Goal: Check status: Check status

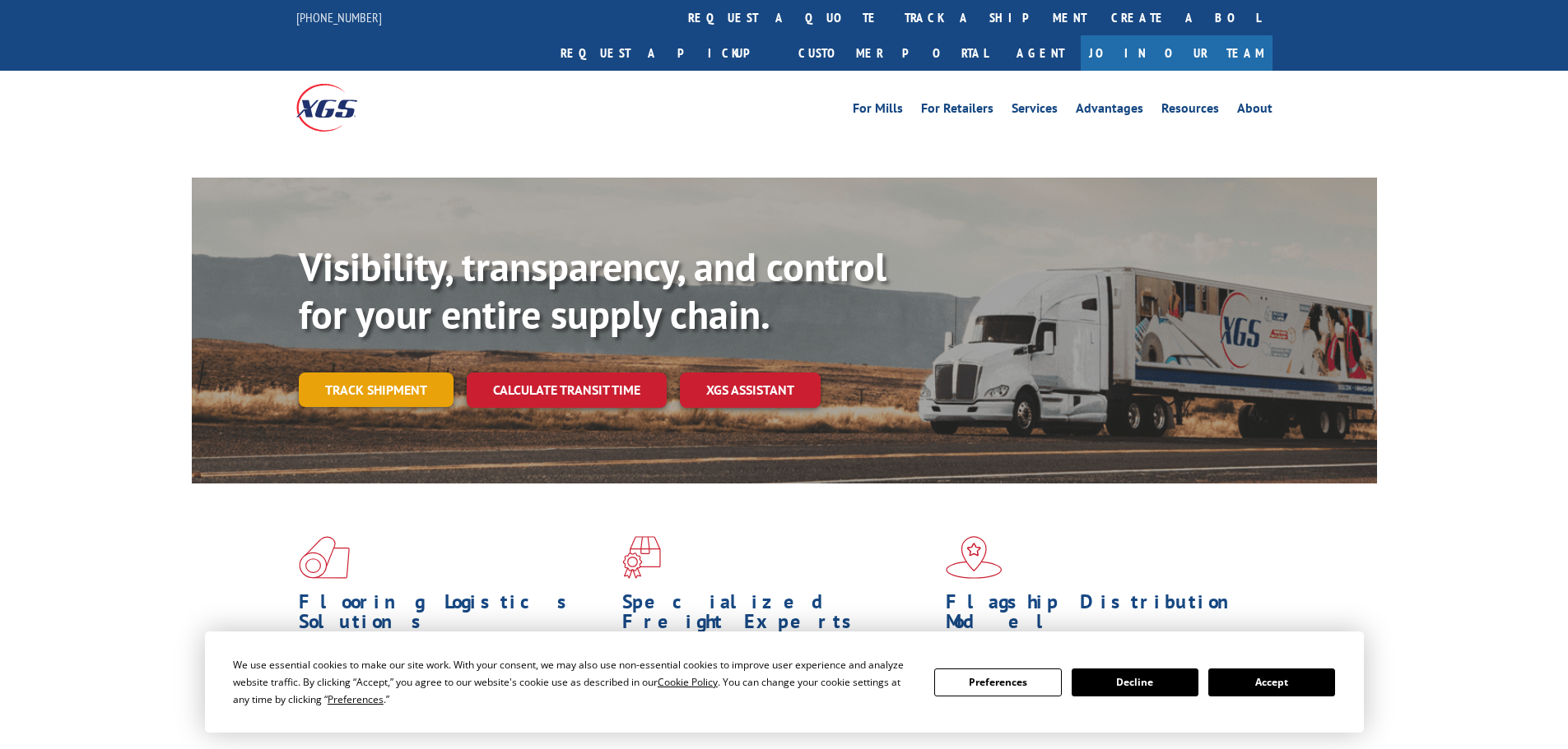
click at [400, 373] on link "Track shipment" at bounding box center [376, 390] width 155 height 34
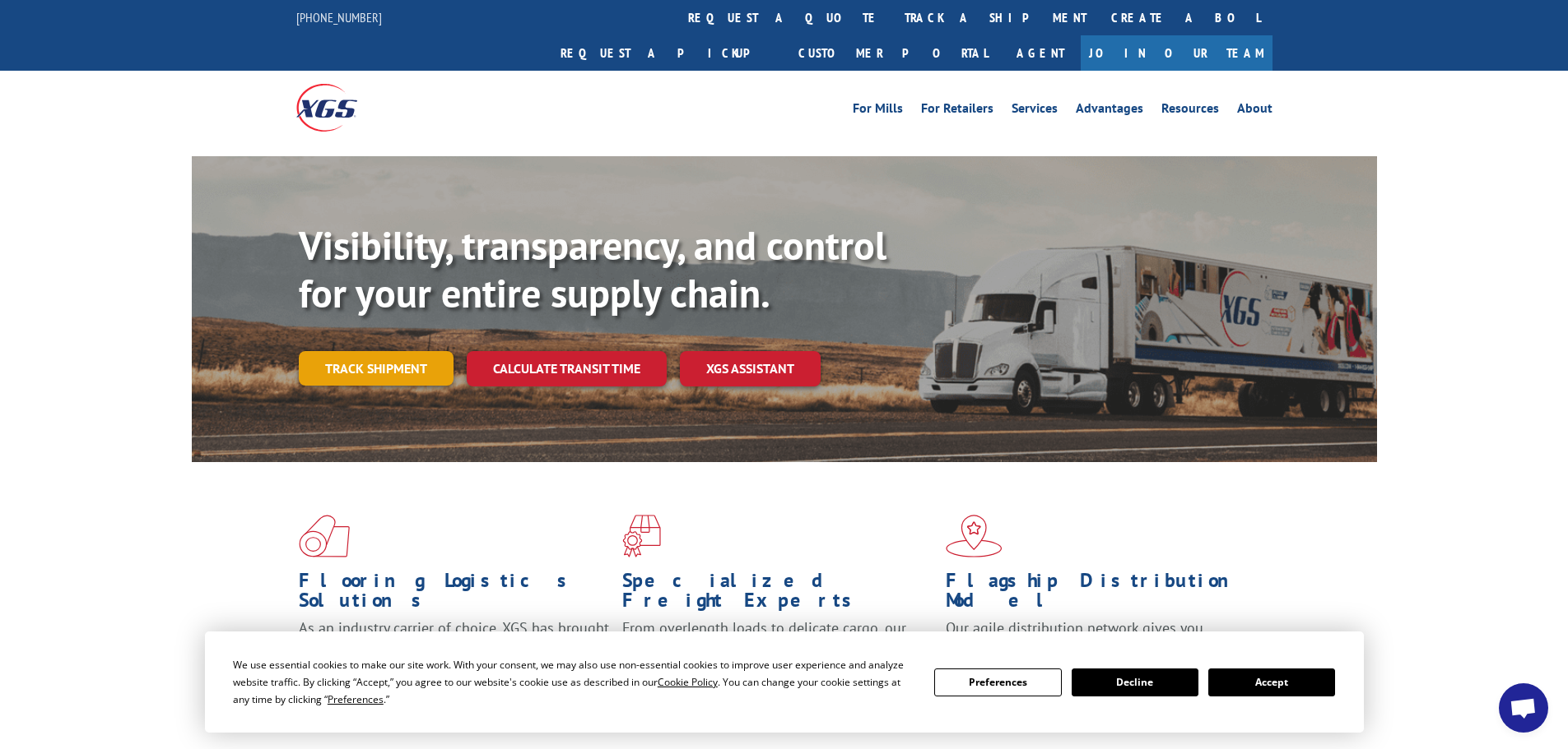
click at [364, 352] on link "Track shipment" at bounding box center [376, 368] width 155 height 34
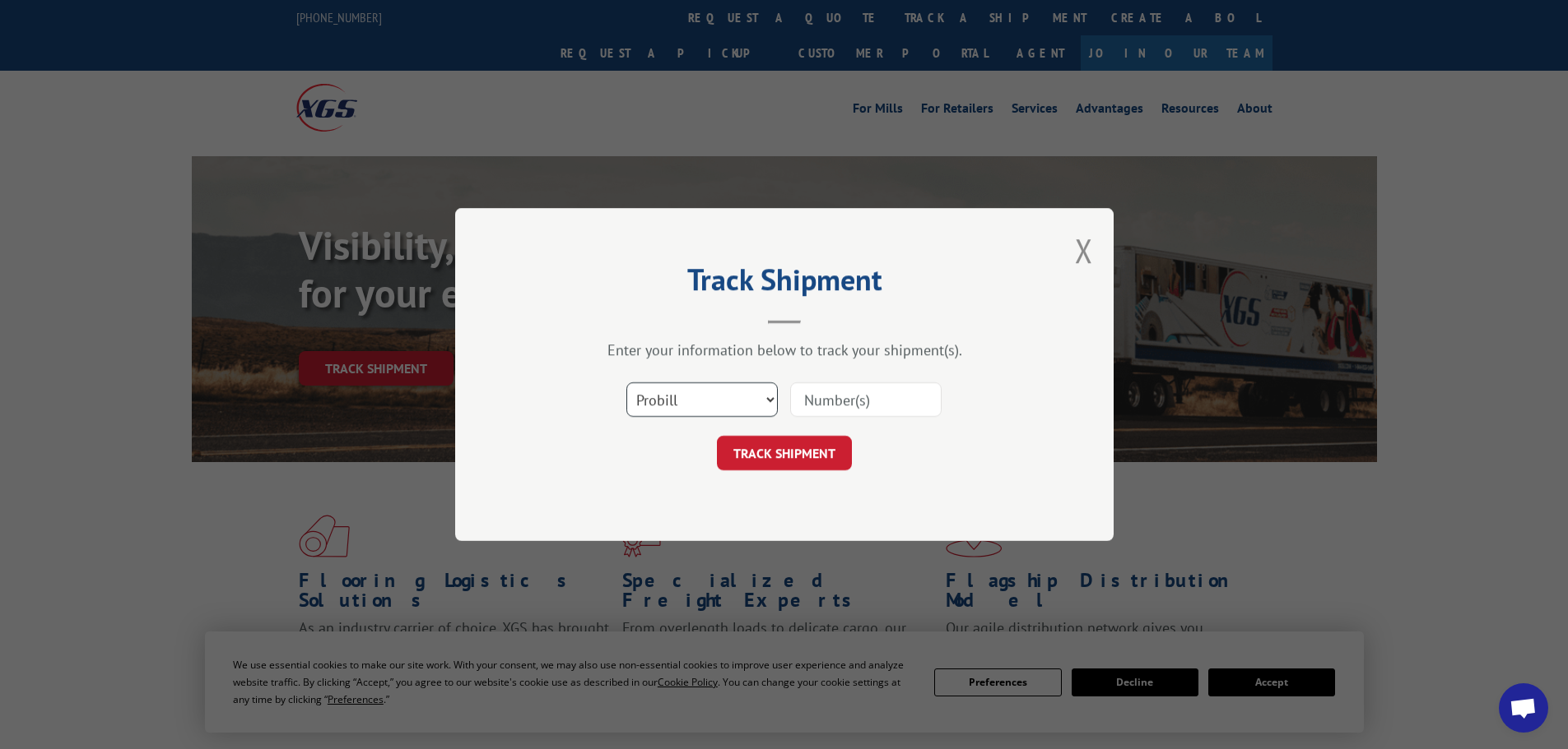
drag, startPoint x: 675, startPoint y: 395, endPoint x: 679, endPoint y: 408, distance: 13.6
click at [675, 395] on select "Select category... Probill BOL PO" at bounding box center [702, 399] width 151 height 34
select select "po"
click at [627, 383] on select "Select category... Probill BOL PO" at bounding box center [702, 399] width 151 height 34
click at [819, 393] on input at bounding box center [865, 399] width 151 height 34
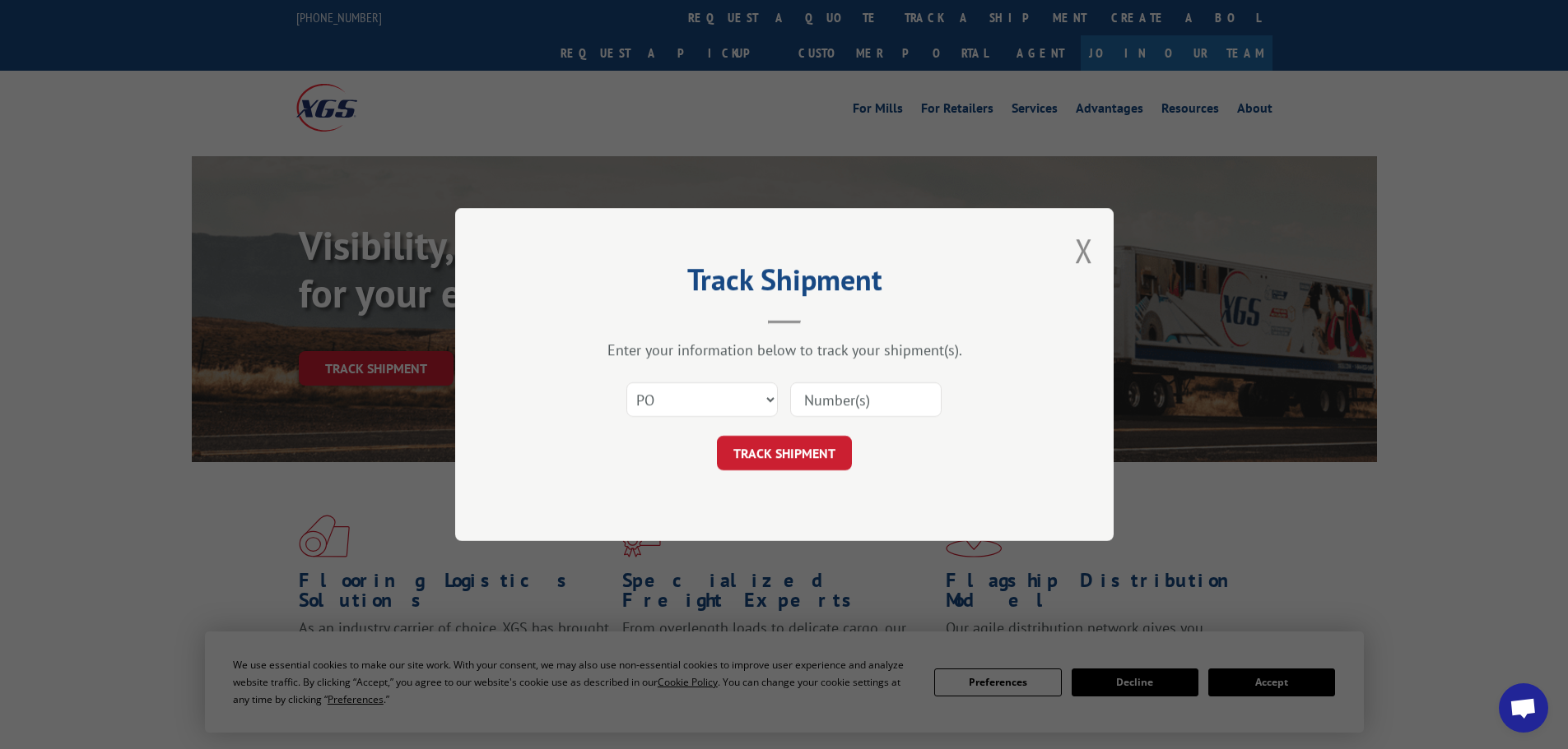
paste input "57544520"
type input "57544520"
click at [798, 446] on button "TRACK SHIPMENT" at bounding box center [784, 453] width 135 height 34
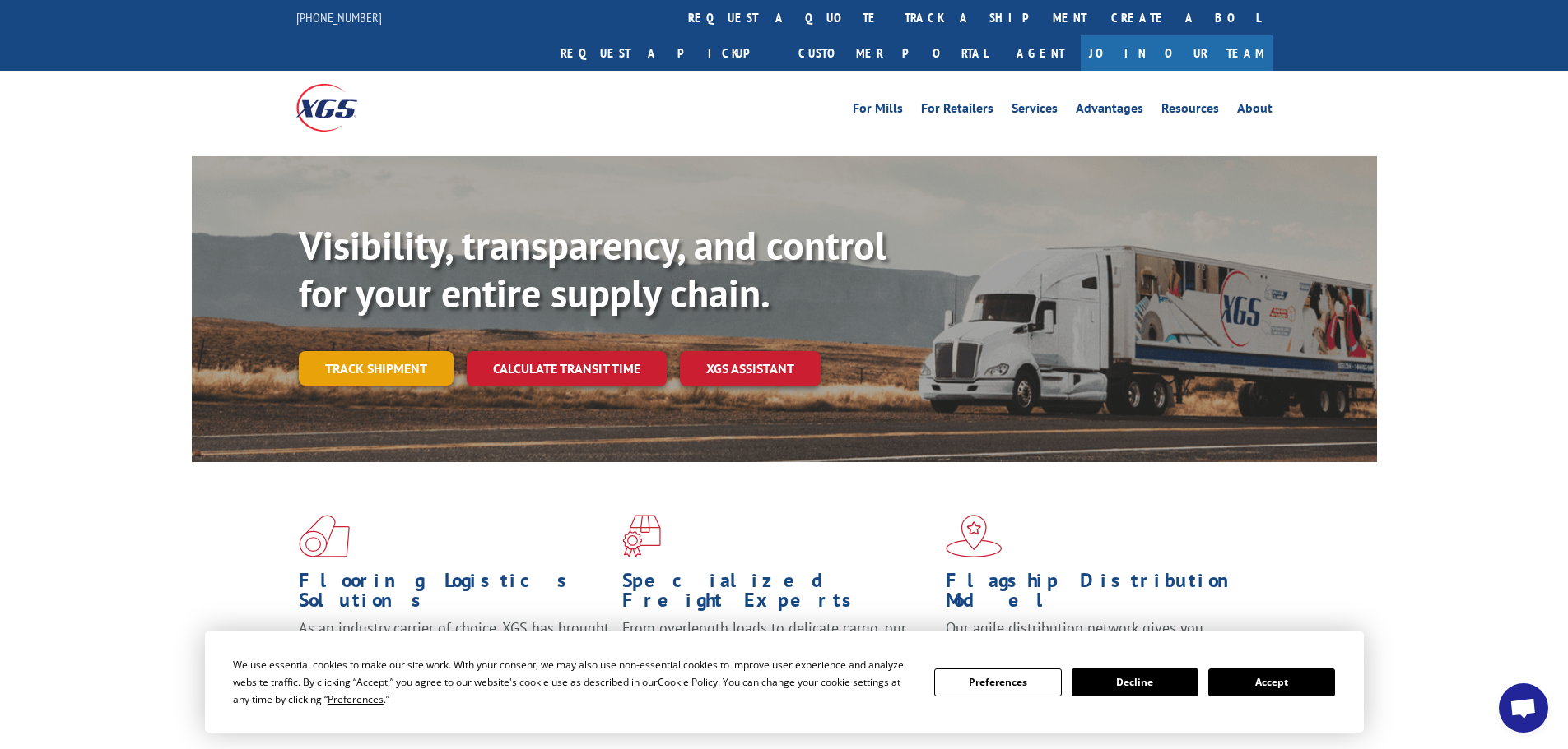
click at [376, 352] on link "Track shipment" at bounding box center [376, 368] width 155 height 34
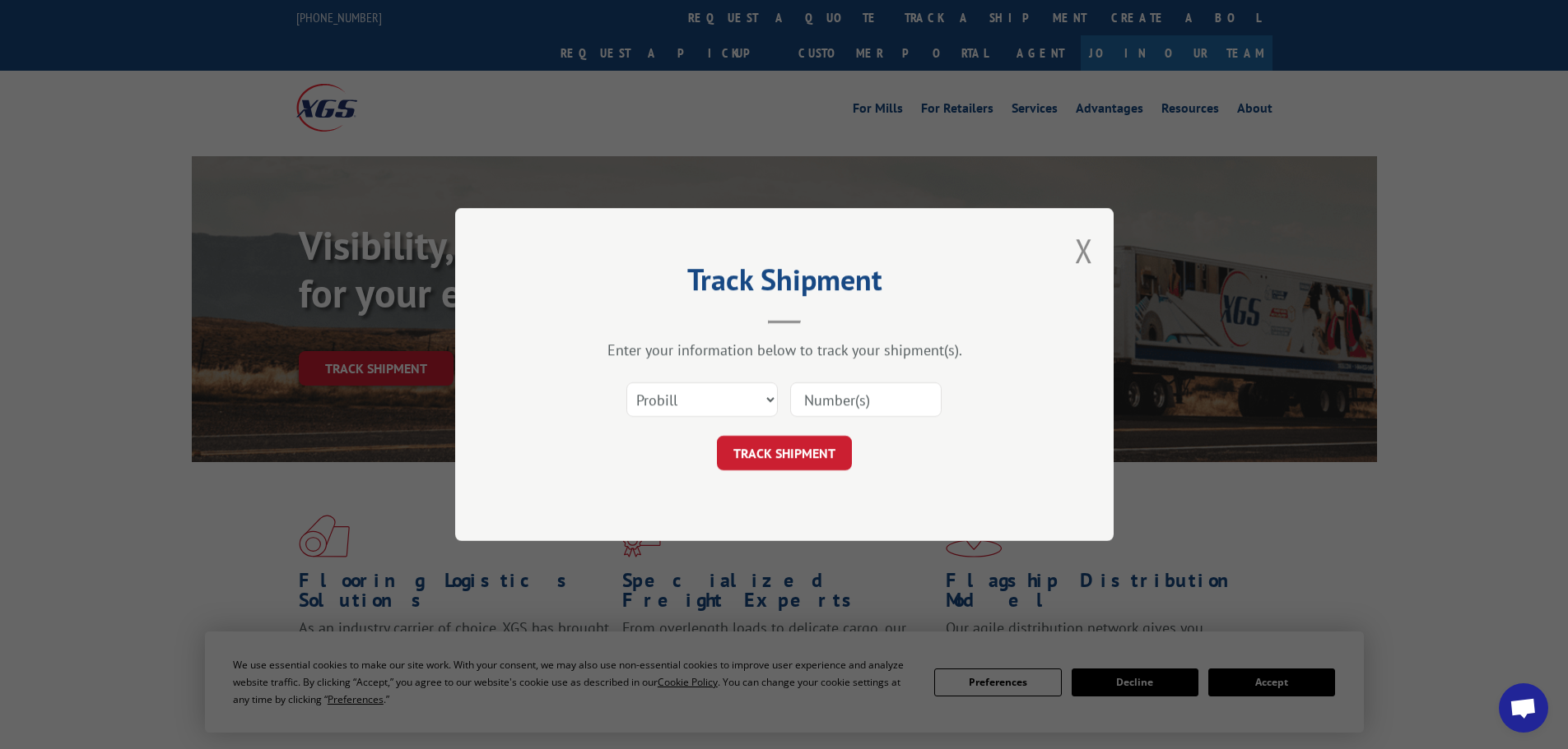
click at [822, 405] on input at bounding box center [865, 399] width 151 height 34
paste input "17479683"
type input "17479683"
click at [826, 442] on button "TRACK SHIPMENT" at bounding box center [784, 453] width 135 height 34
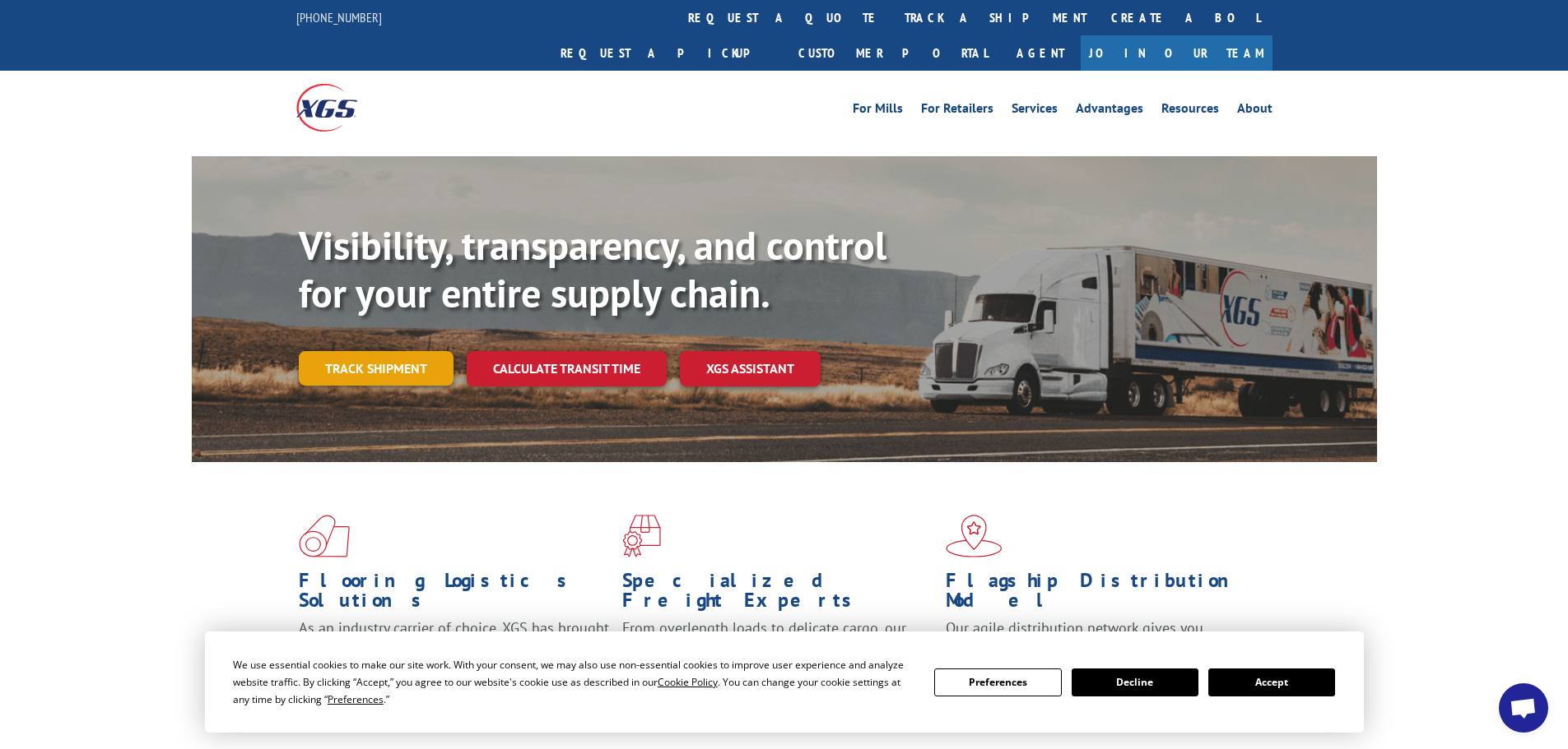
click at [359, 352] on link "Track shipment" at bounding box center [376, 368] width 155 height 34
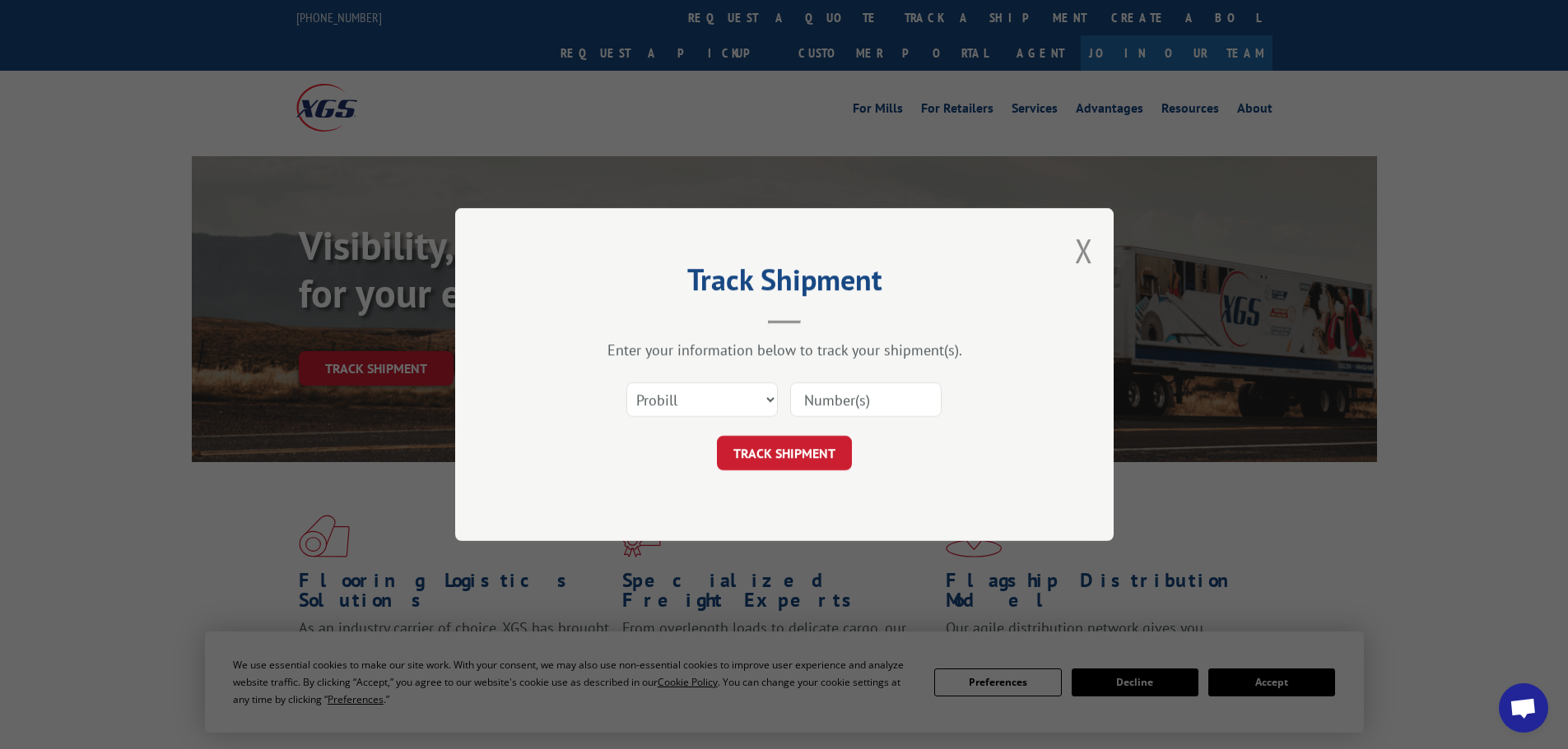
click at [829, 412] on input at bounding box center [865, 399] width 151 height 34
paste input "17479448"
type input "17479448"
click at [834, 453] on button "TRACK SHIPMENT" at bounding box center [784, 453] width 135 height 34
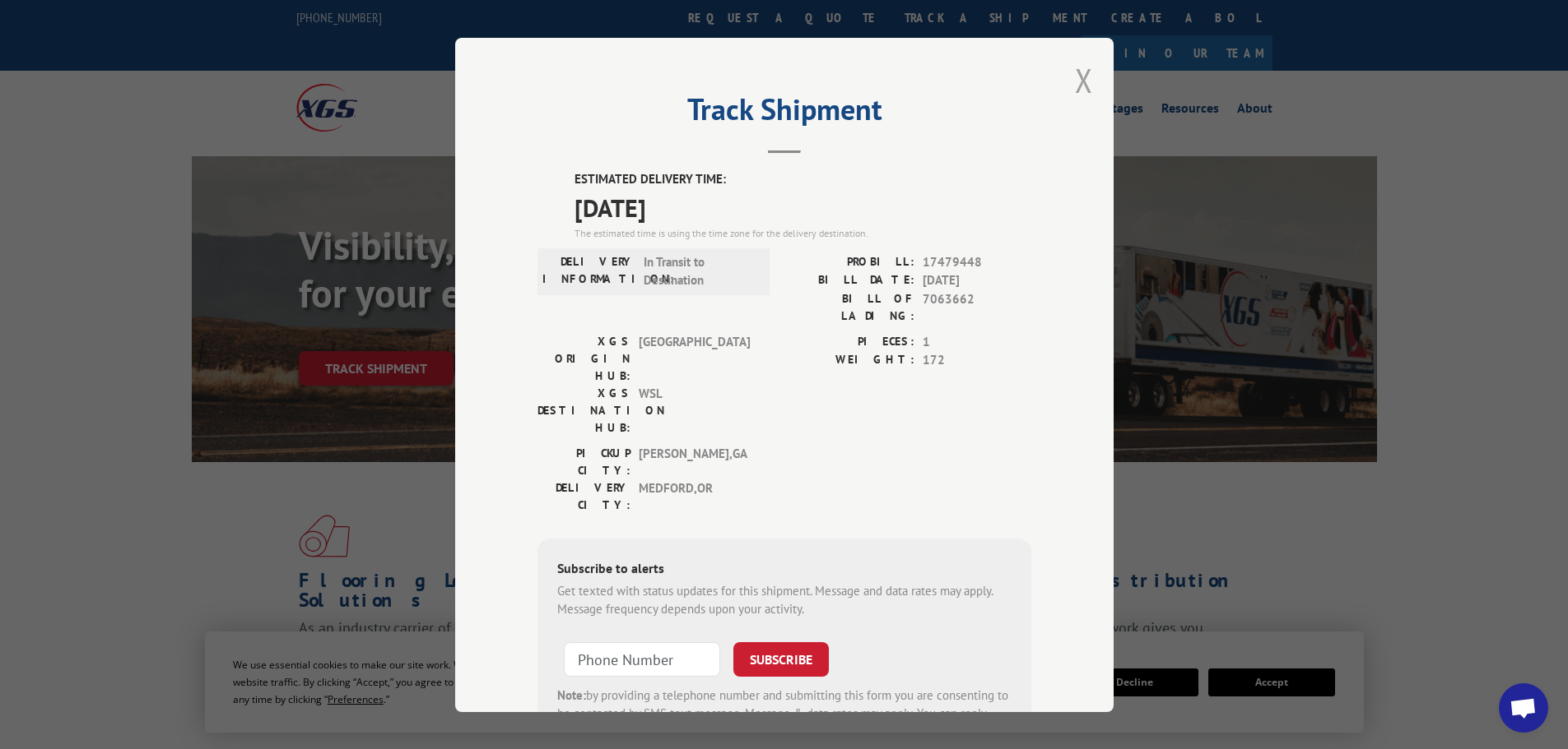
click at [1075, 88] on button "Close modal" at bounding box center [1084, 80] width 19 height 44
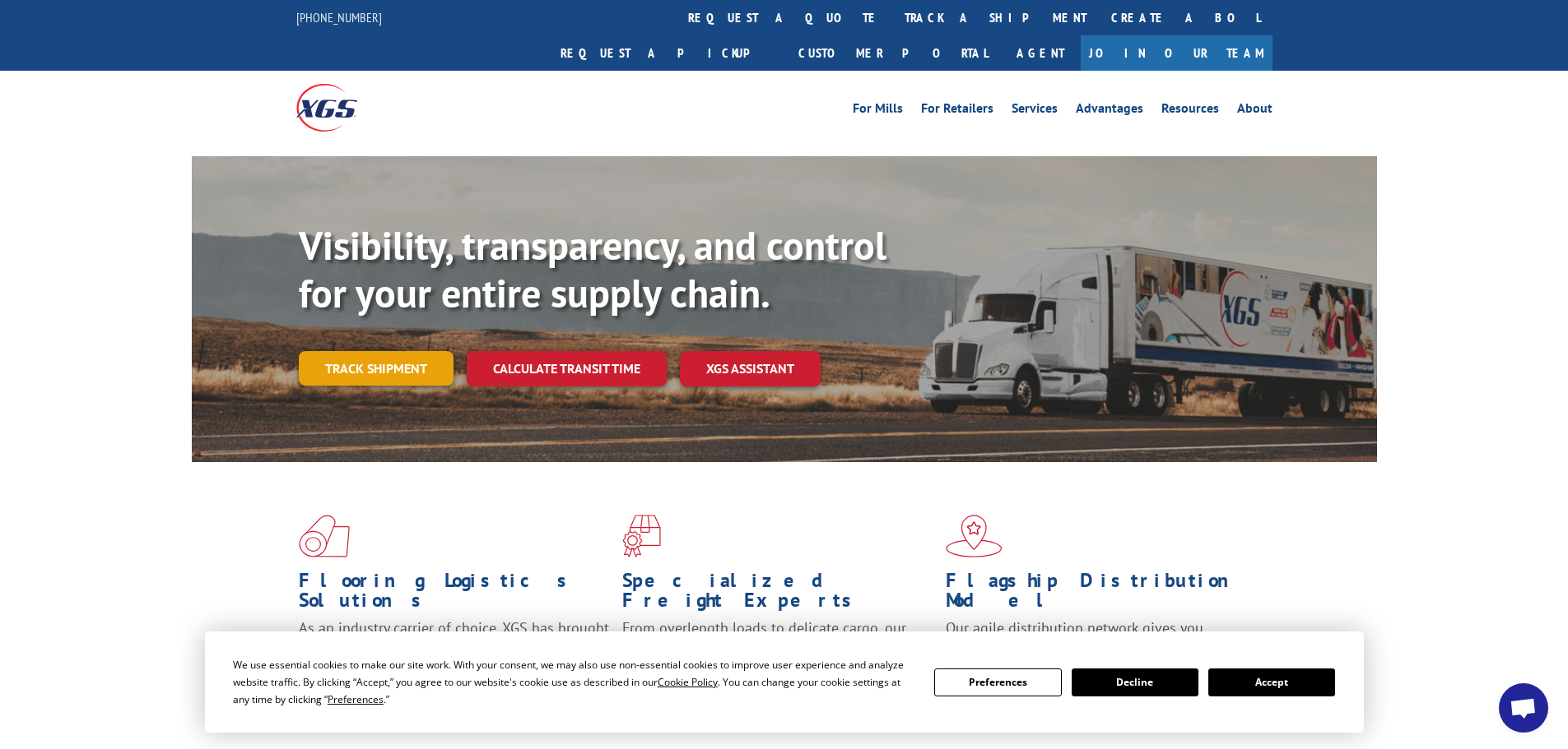
click at [349, 352] on link "Track shipment" at bounding box center [376, 368] width 155 height 34
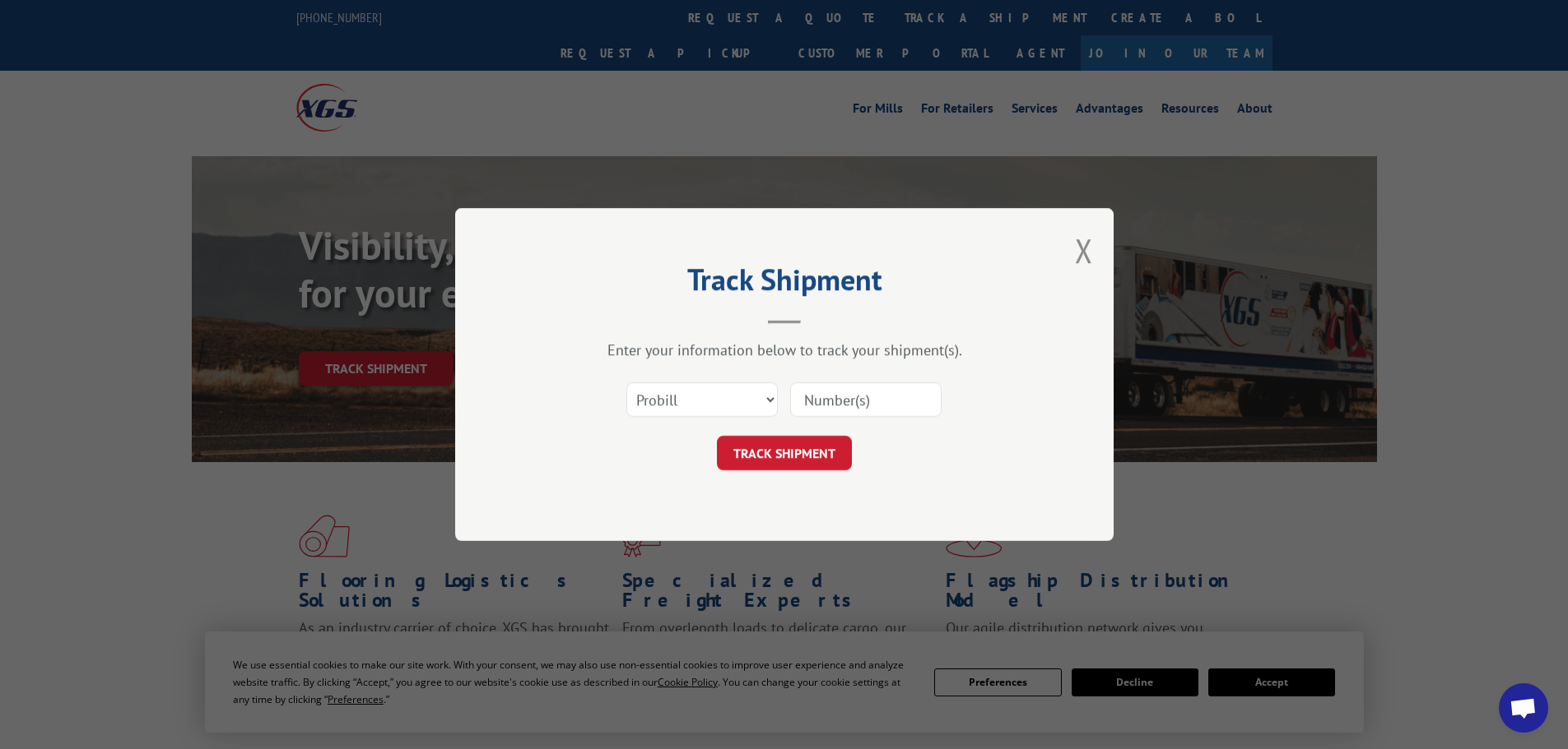
click at [854, 395] on input at bounding box center [865, 399] width 151 height 34
paste input "17479448"
type input "17479448"
click at [830, 452] on button "TRACK SHIPMENT" at bounding box center [784, 453] width 135 height 34
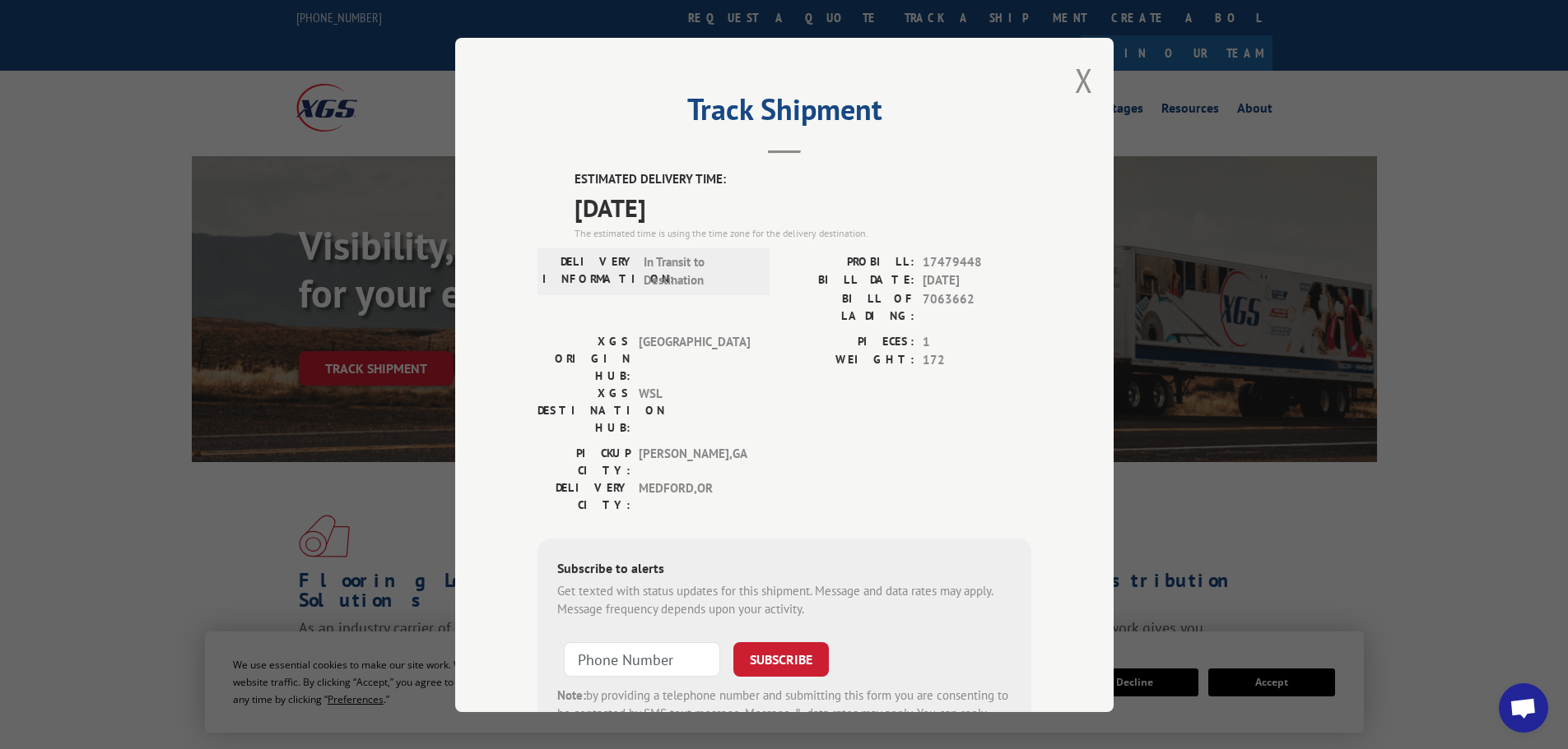
click at [1087, 72] on div "Track Shipment ESTIMATED DELIVERY TIME: 10/21/2025 The estimated time is using …" at bounding box center [784, 375] width 659 height 675
click at [1081, 71] on button "Close modal" at bounding box center [1084, 80] width 19 height 44
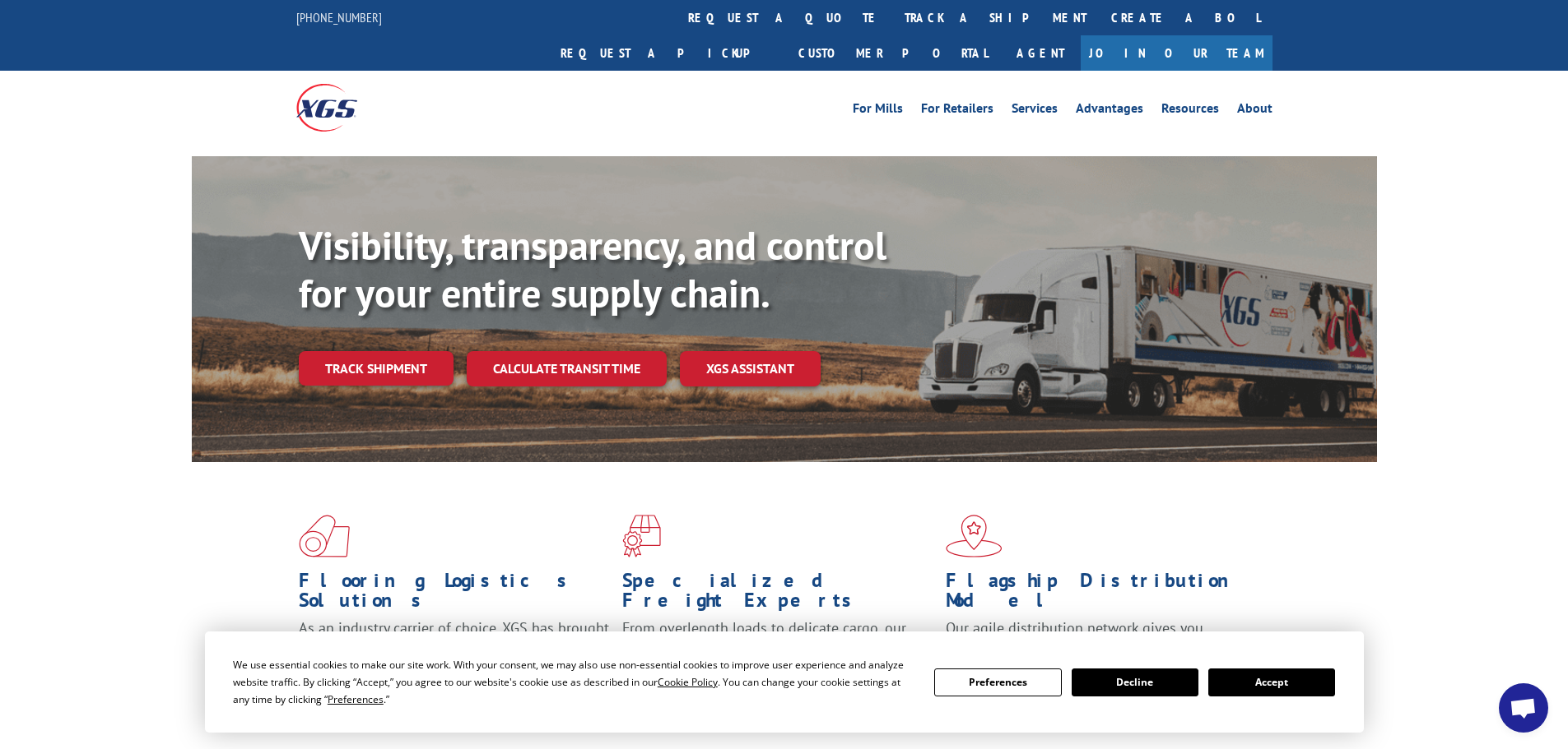
click at [388, 352] on link "Track shipment" at bounding box center [376, 368] width 155 height 34
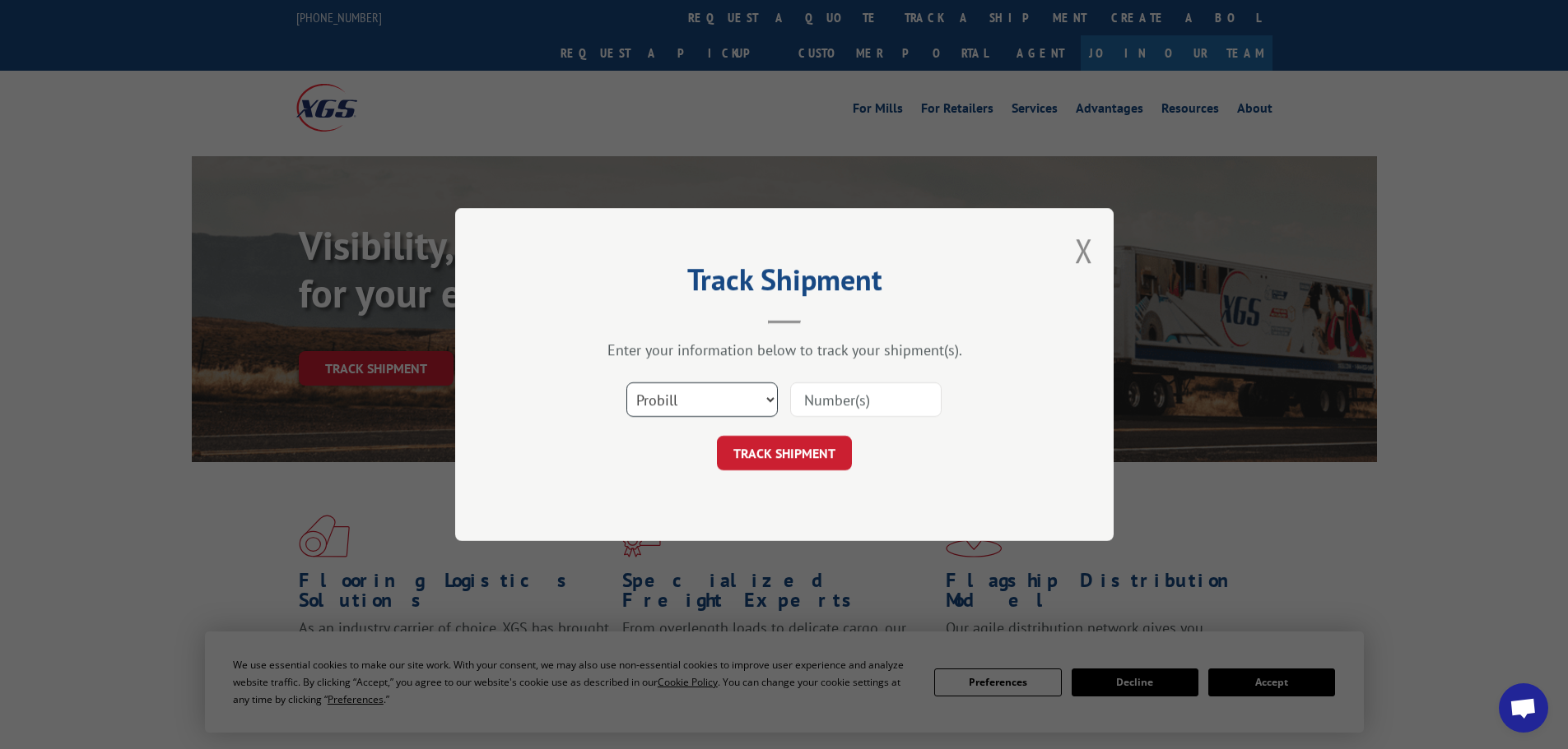
click at [694, 385] on select "Select category... Probill BOL PO" at bounding box center [702, 399] width 151 height 34
click at [999, 373] on div "Select category... Probill BOL PO" at bounding box center [784, 400] width 494 height 55
click at [877, 408] on input at bounding box center [865, 399] width 151 height 34
paste input "17523315"
type input "17523315"
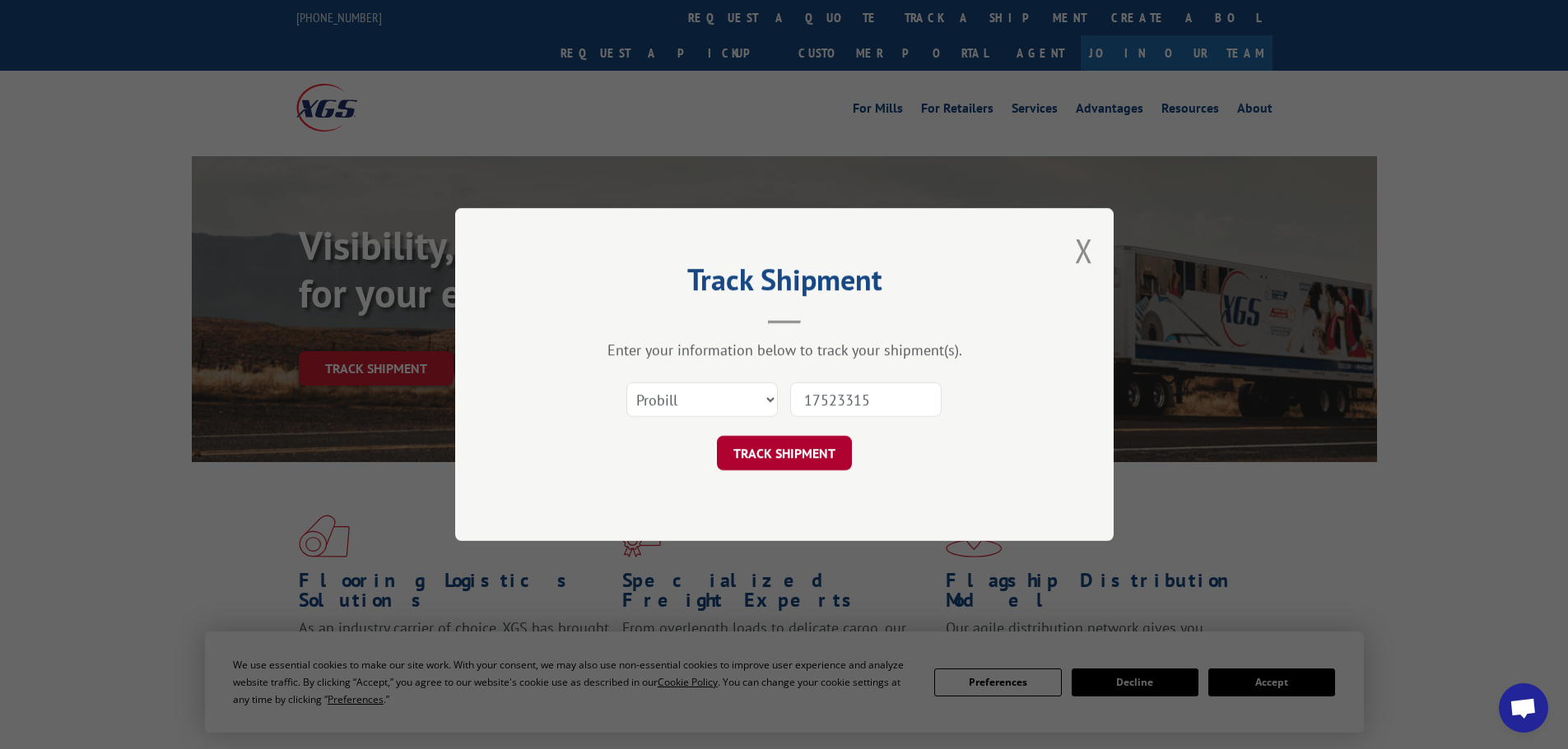
click at [809, 447] on button "TRACK SHIPMENT" at bounding box center [784, 453] width 135 height 34
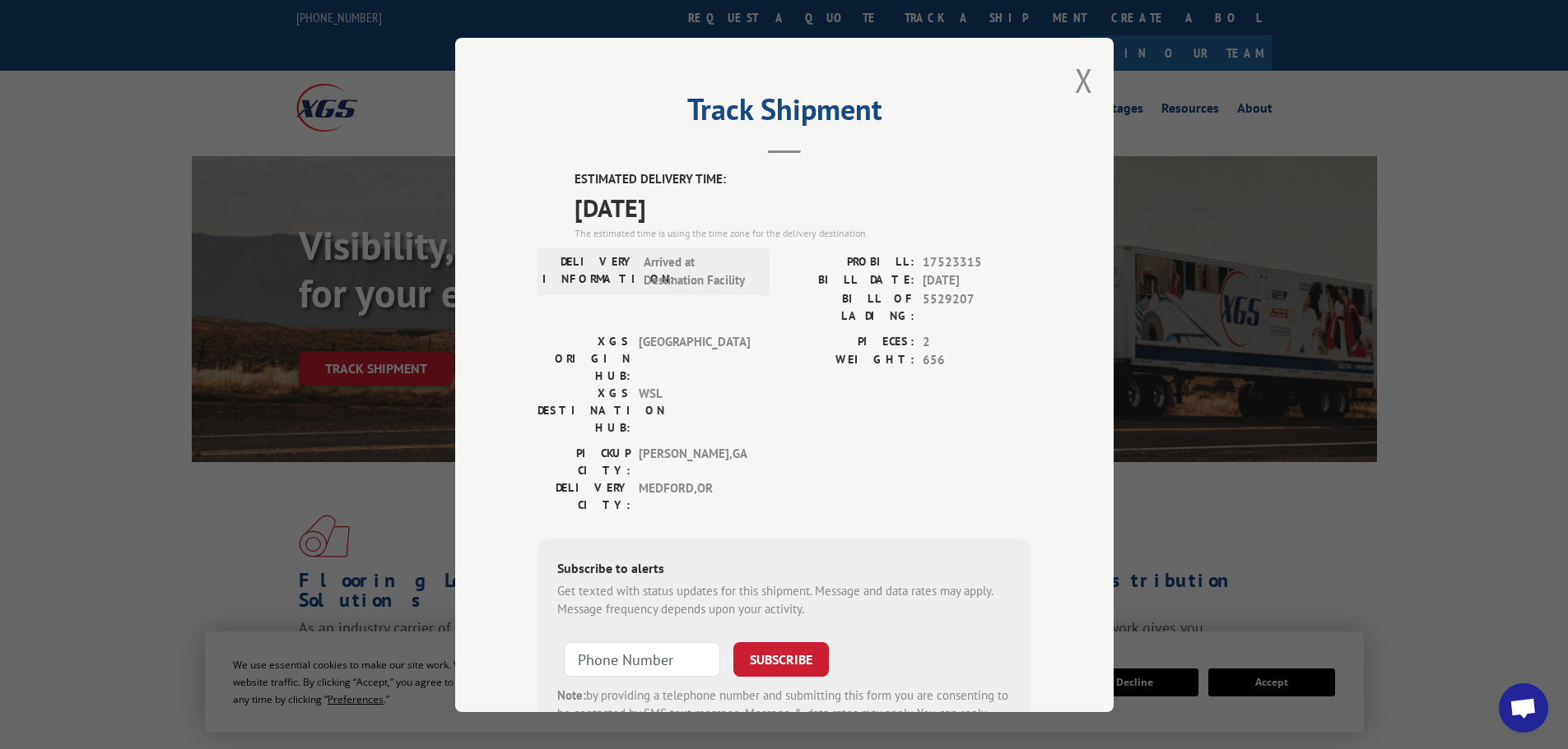
click at [175, 213] on div "Track Shipment ESTIMATED DELIVERY TIME: 10/14/2025 The estimated time is using …" at bounding box center [784, 374] width 1568 height 749
click at [5, 251] on div "Track Shipment ESTIMATED DELIVERY TIME: 10/14/2025 The estimated time is using …" at bounding box center [784, 374] width 1568 height 749
click at [1075, 77] on button "Close modal" at bounding box center [1084, 80] width 19 height 44
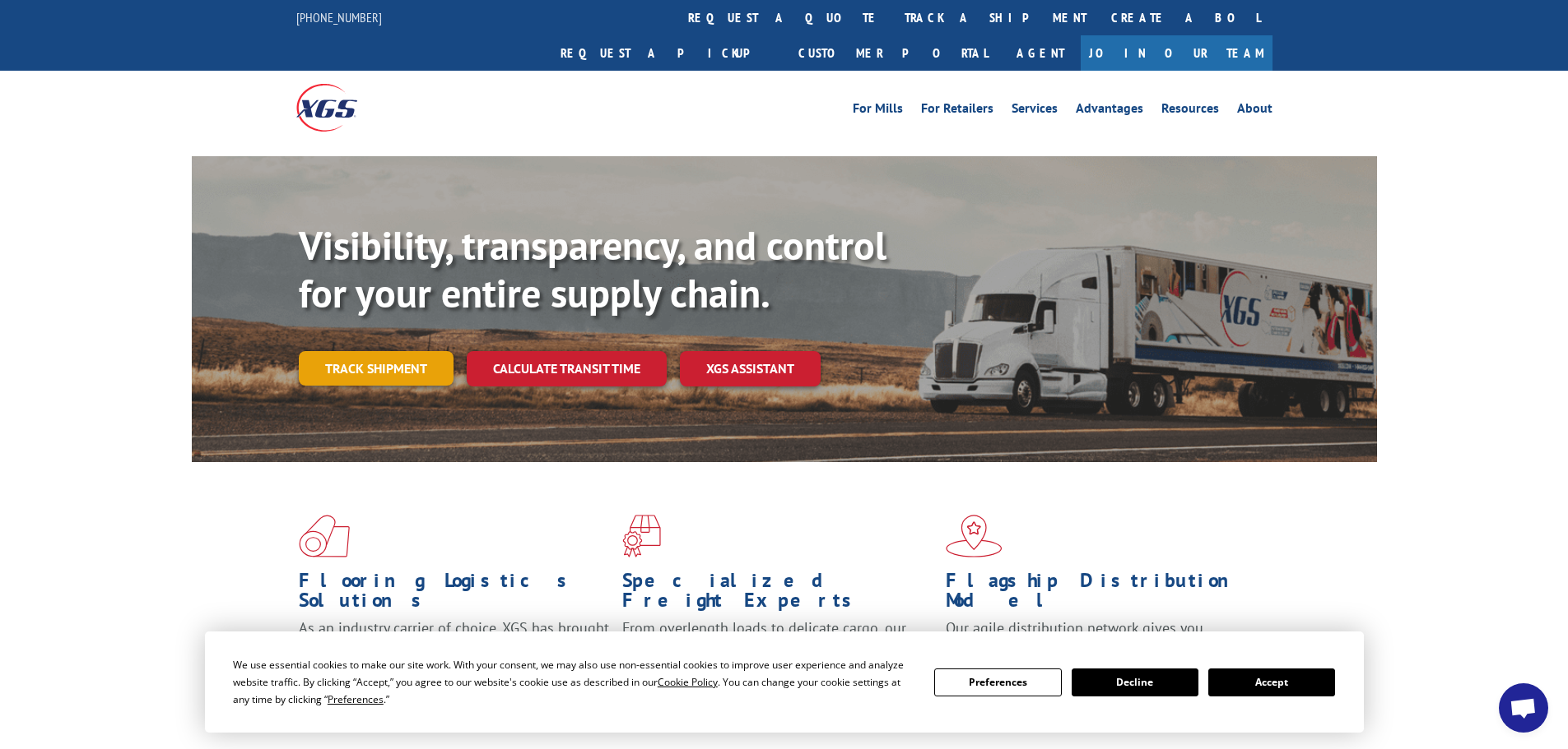
click at [354, 352] on link "Track shipment" at bounding box center [376, 368] width 155 height 34
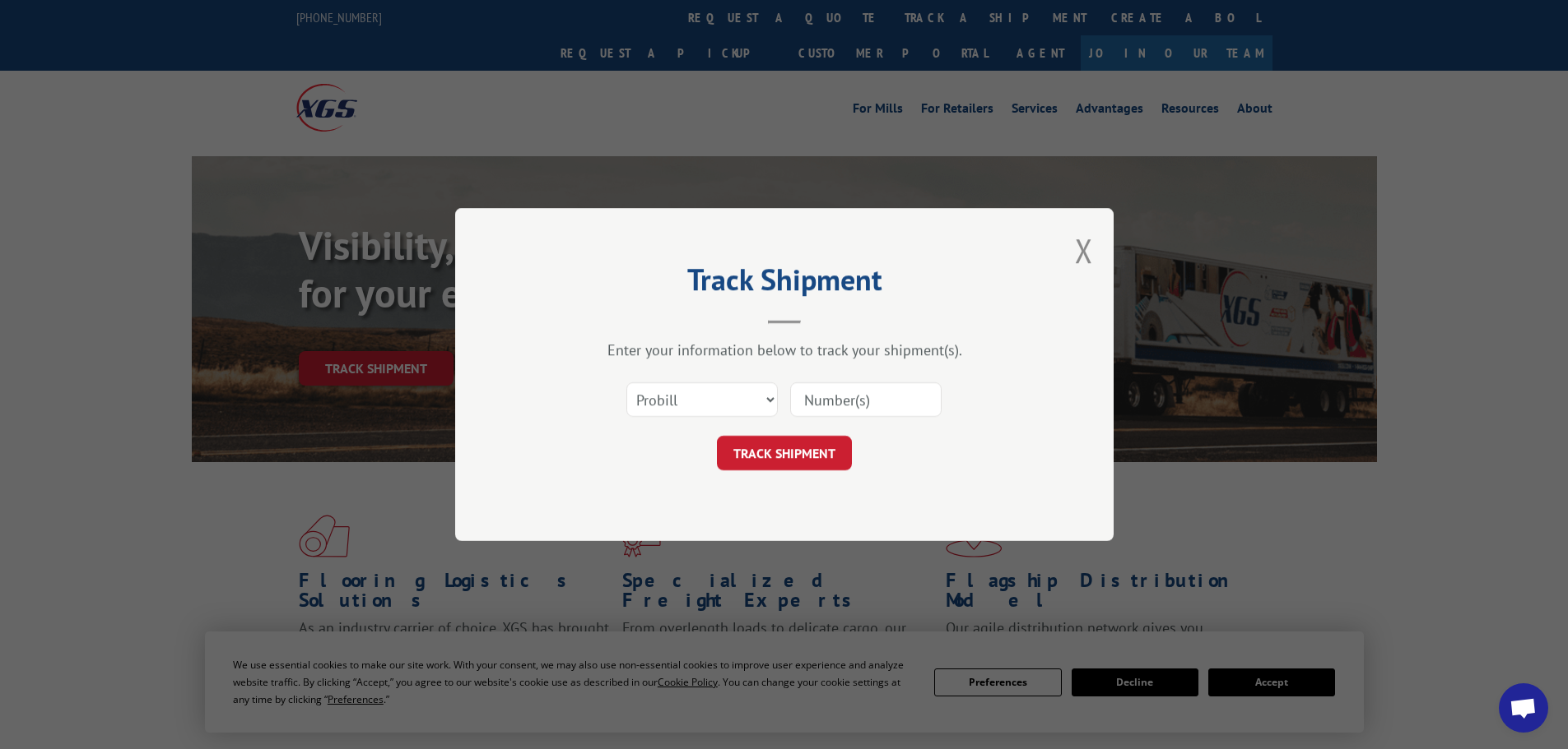
click at [870, 402] on input at bounding box center [865, 399] width 151 height 34
paste input "471226"
type input "471226"
click at [816, 454] on button "TRACK SHIPMENT" at bounding box center [784, 453] width 135 height 34
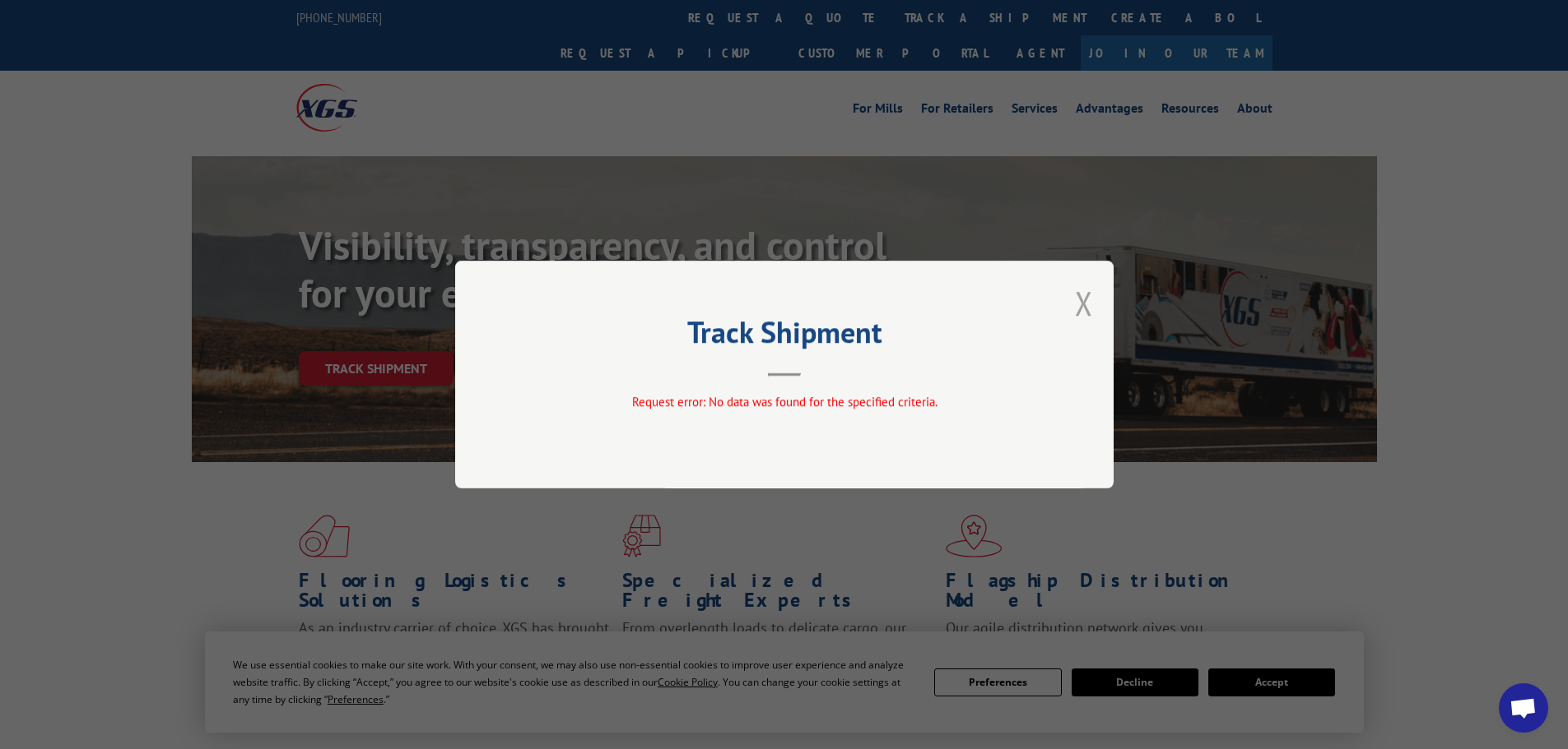
click at [1083, 302] on button "Close modal" at bounding box center [1084, 303] width 19 height 44
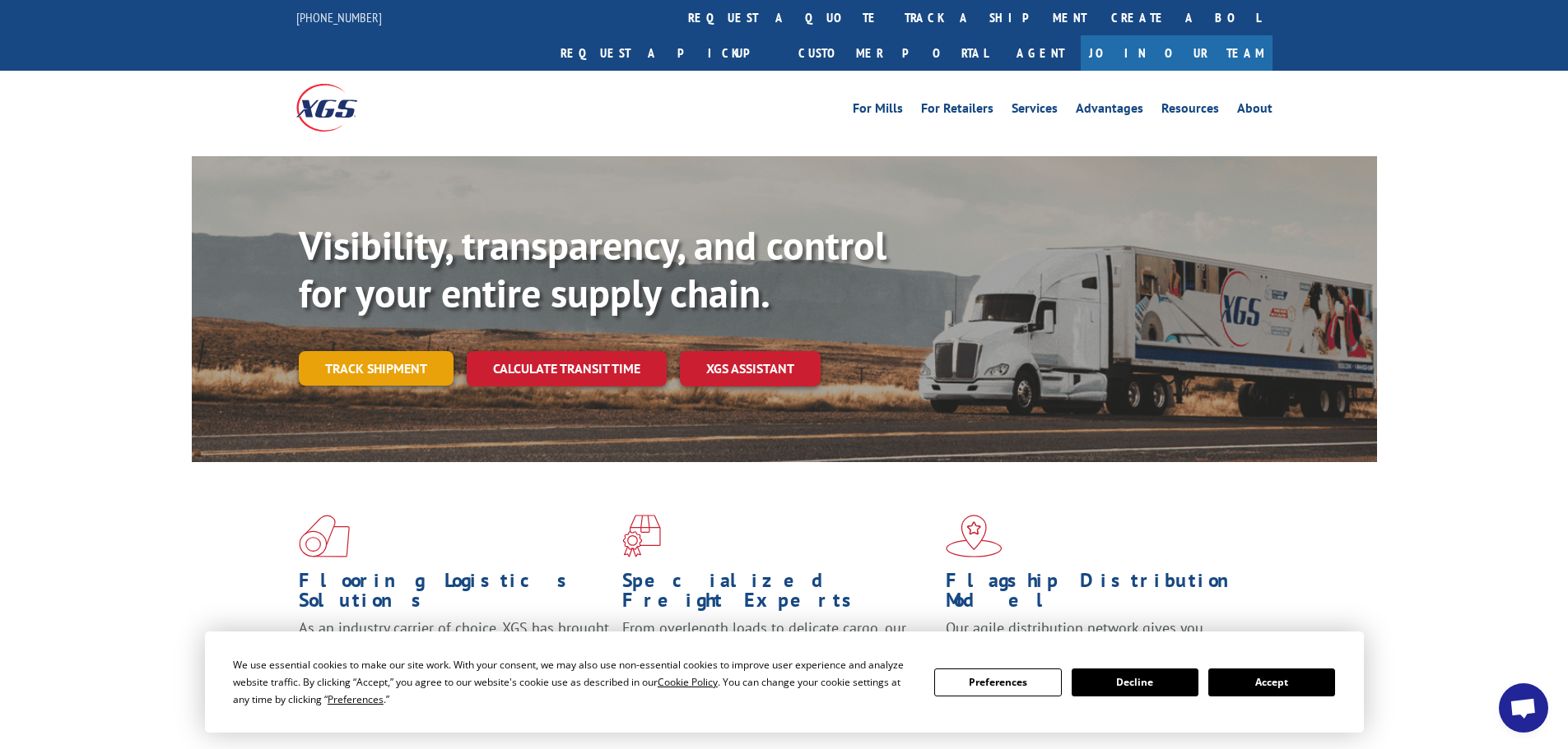
click at [369, 352] on link "Track shipment" at bounding box center [376, 368] width 155 height 34
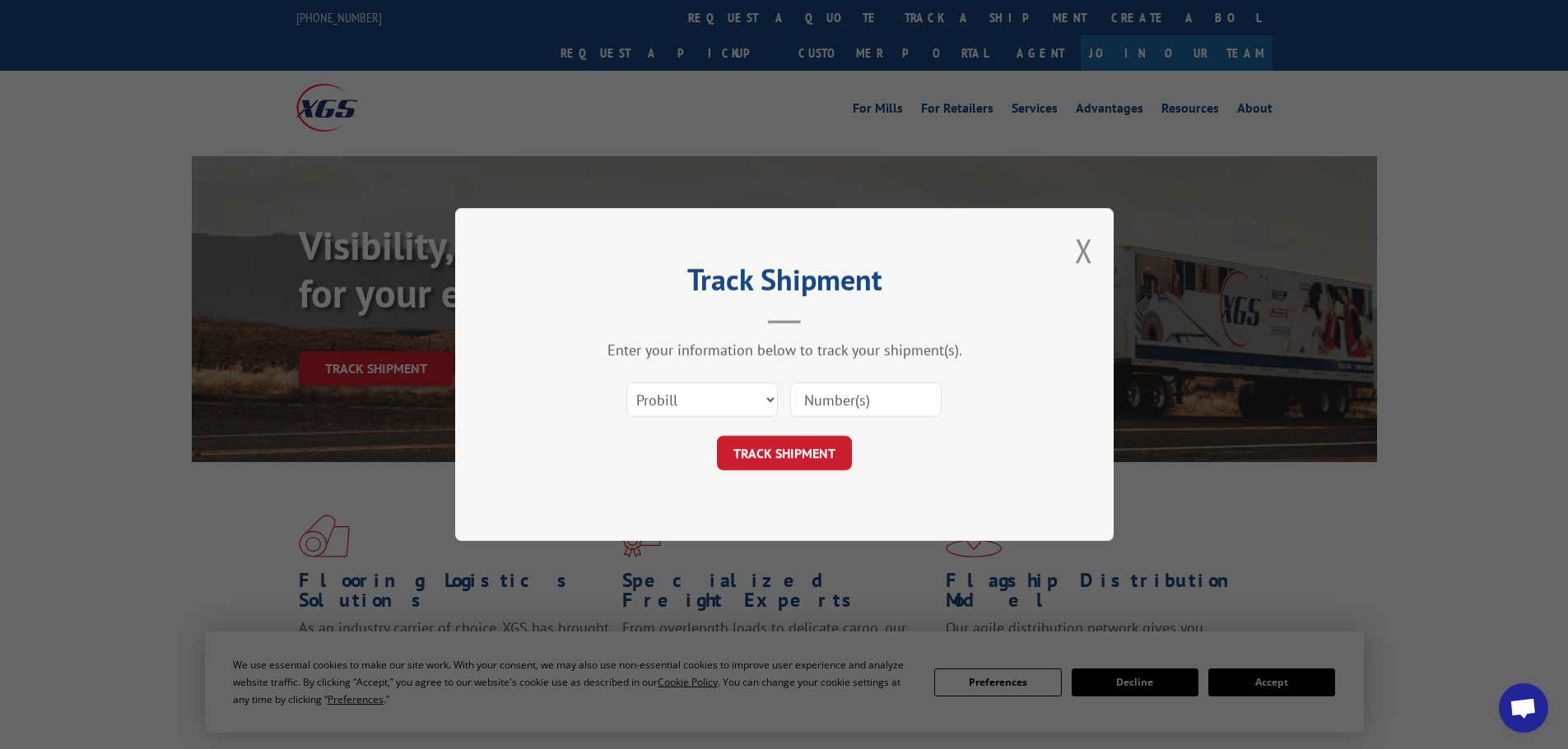
click at [845, 409] on input at bounding box center [865, 399] width 151 height 34
paste input "018784250929"
type input "018784250929"
click at [821, 468] on button "TRACK SHIPMENT" at bounding box center [784, 453] width 135 height 34
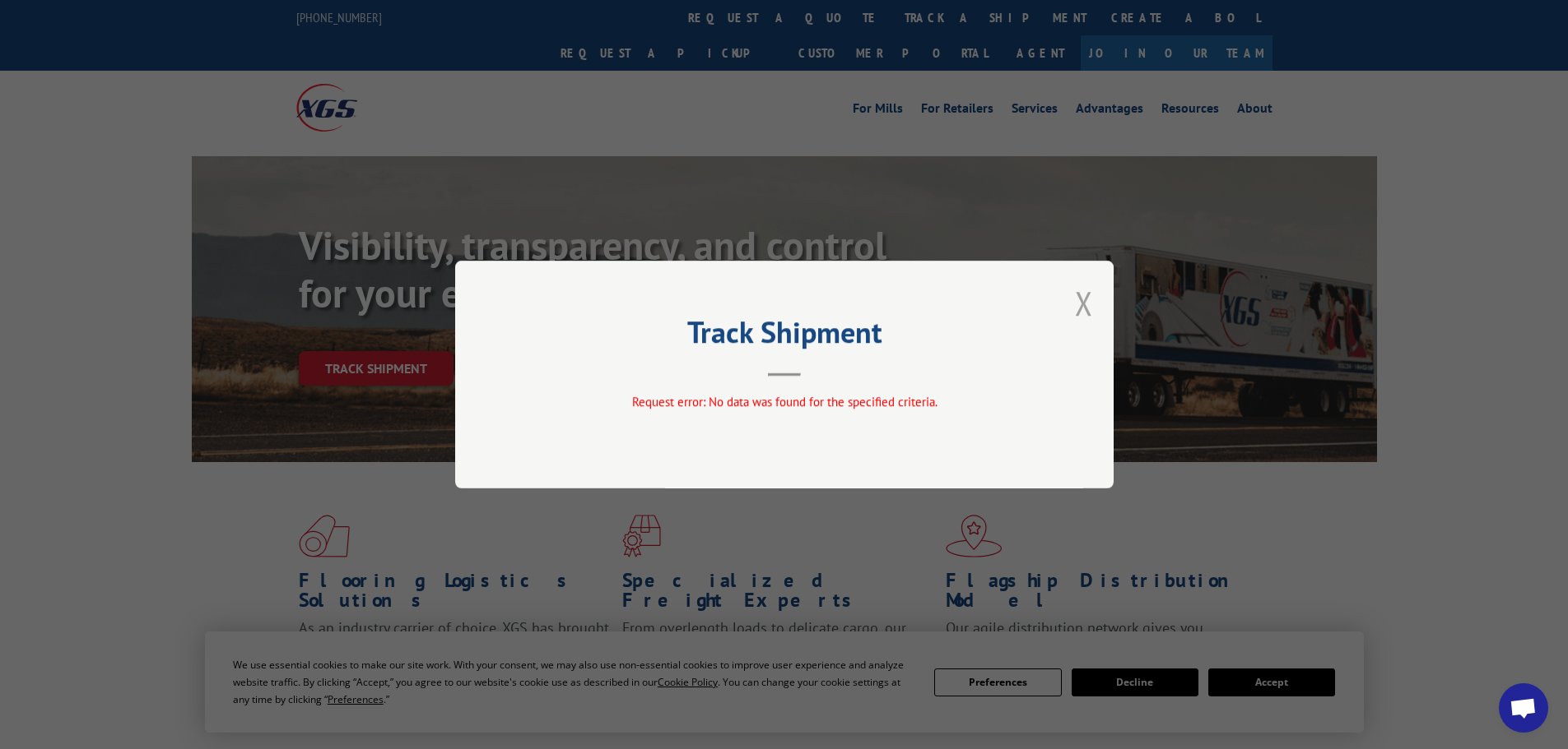
click at [1076, 304] on button "Close modal" at bounding box center [1084, 303] width 19 height 44
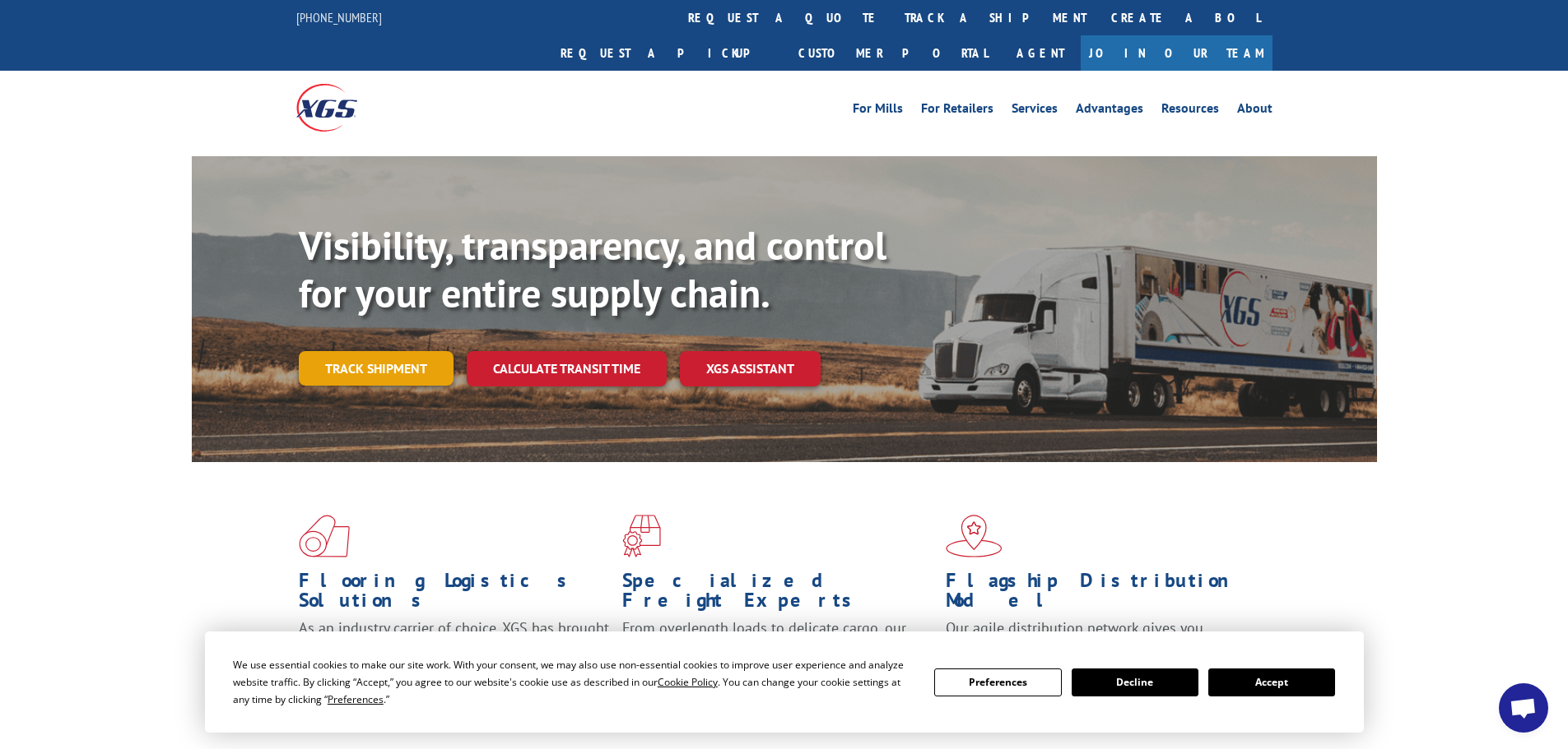
click at [407, 352] on link "Track shipment" at bounding box center [376, 368] width 155 height 34
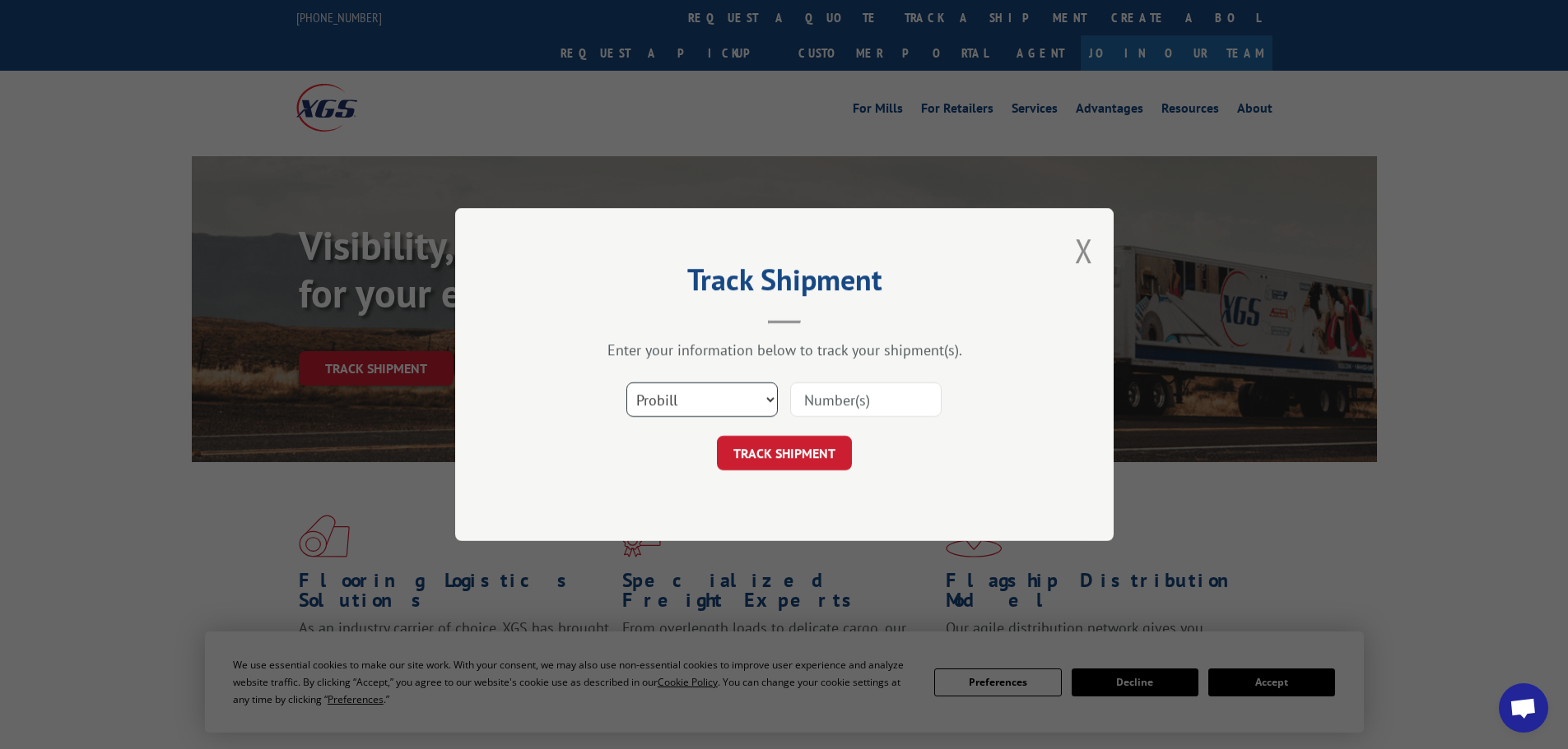
click at [760, 408] on select "Select category... Probill BOL PO" at bounding box center [702, 399] width 151 height 34
select select "bol"
click at [627, 383] on select "Select category... Probill BOL PO" at bounding box center [702, 399] width 151 height 34
click at [897, 378] on div "Select category... Probill BOL PO" at bounding box center [784, 400] width 494 height 55
click at [889, 393] on input at bounding box center [865, 399] width 151 height 34
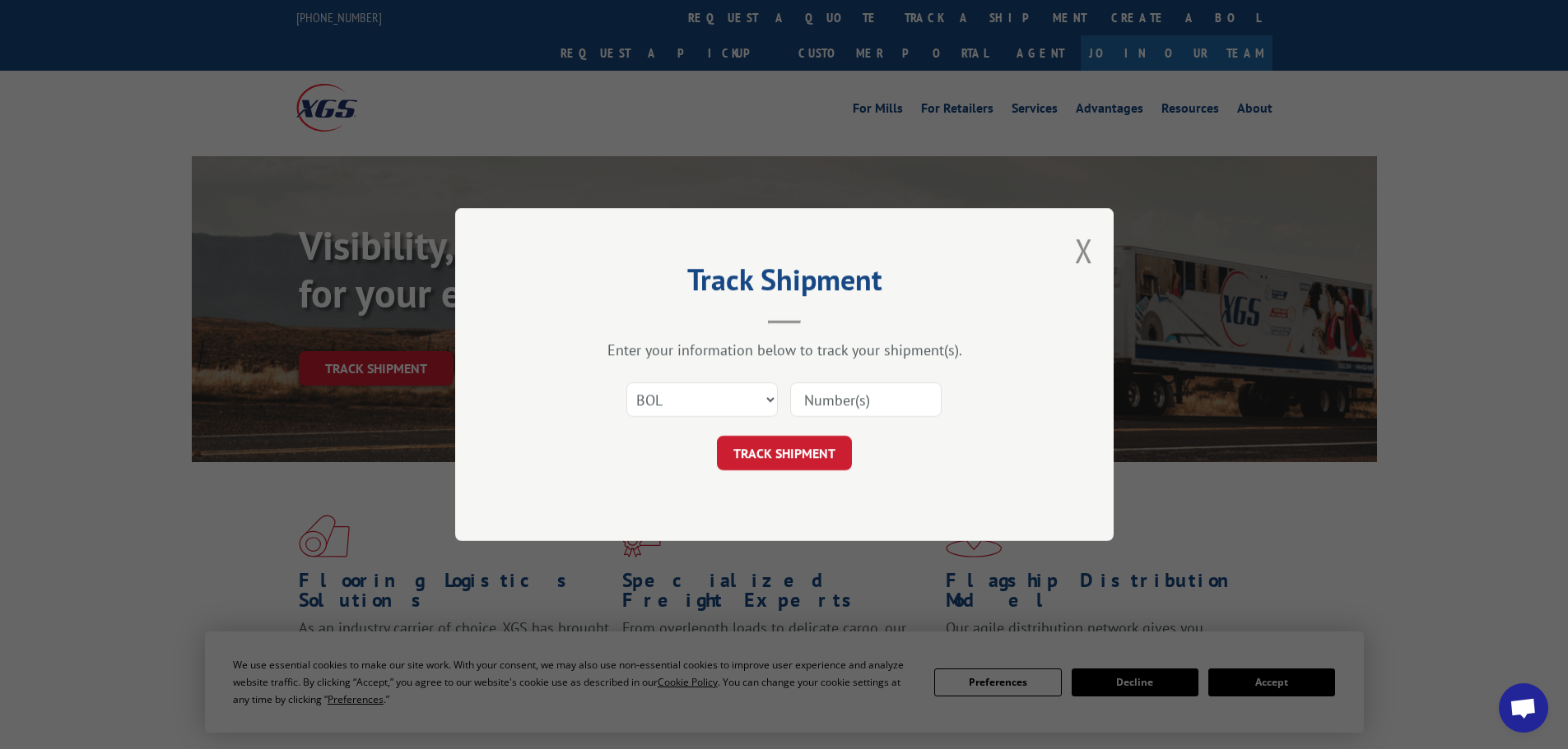
paste input "57544415"
type input "57544415"
click at [806, 450] on button "TRACK SHIPMENT" at bounding box center [784, 453] width 135 height 34
